Goal: Information Seeking & Learning: Learn about a topic

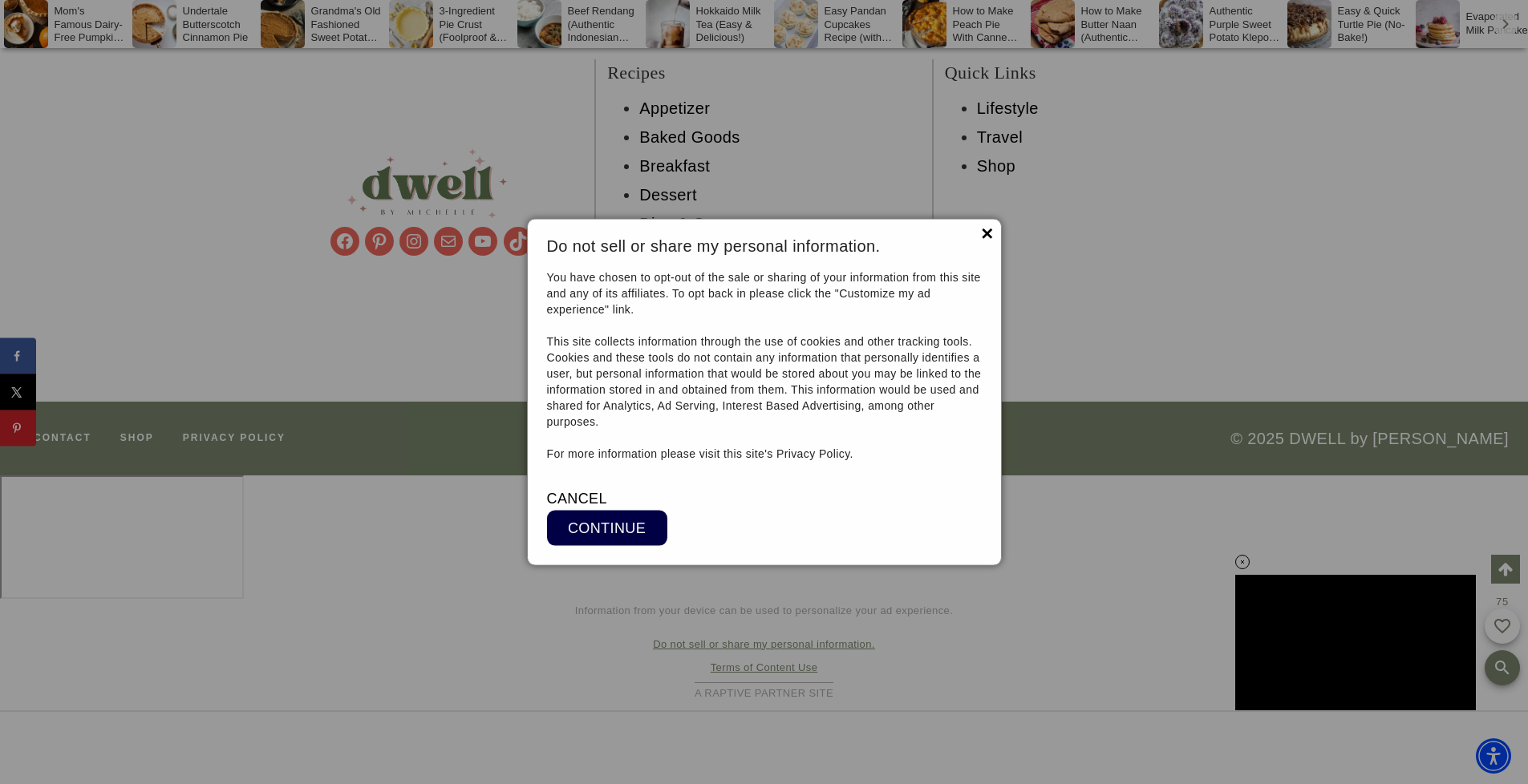
scroll to position [22643, 0]
